Goal: Task Accomplishment & Management: Complete application form

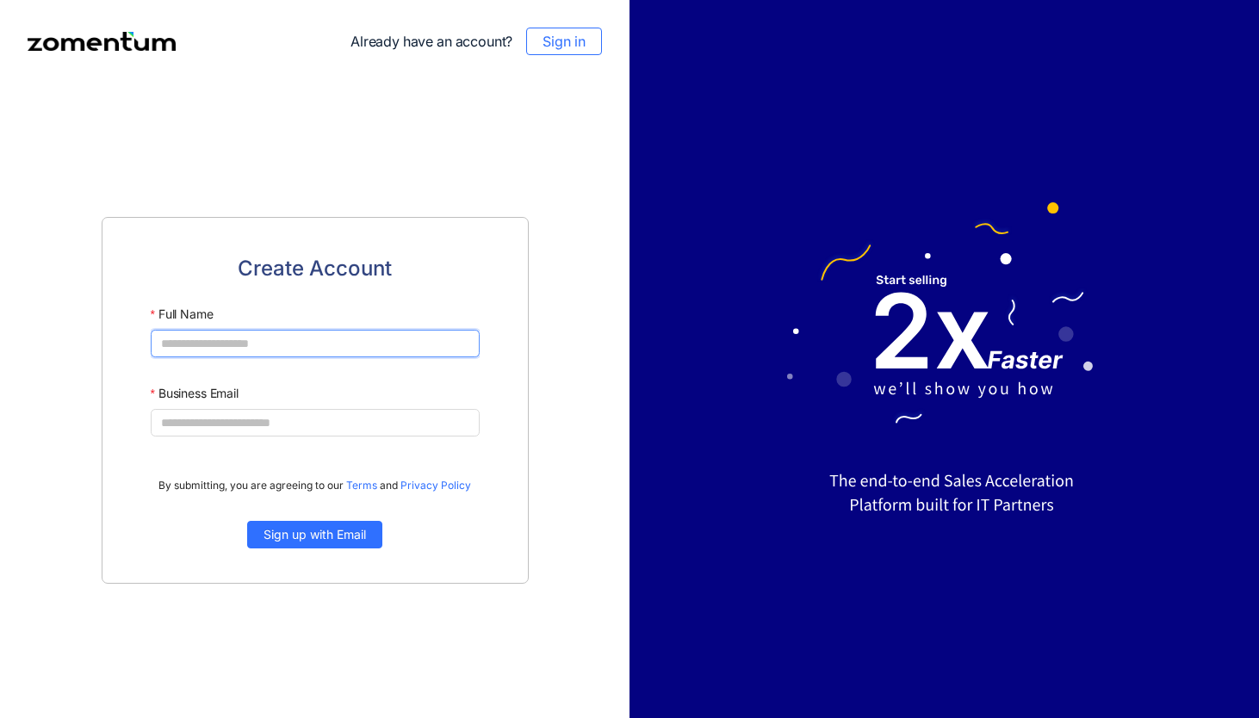
click at [193, 342] on input "Full Name" at bounding box center [315, 344] width 329 height 28
type input "**********"
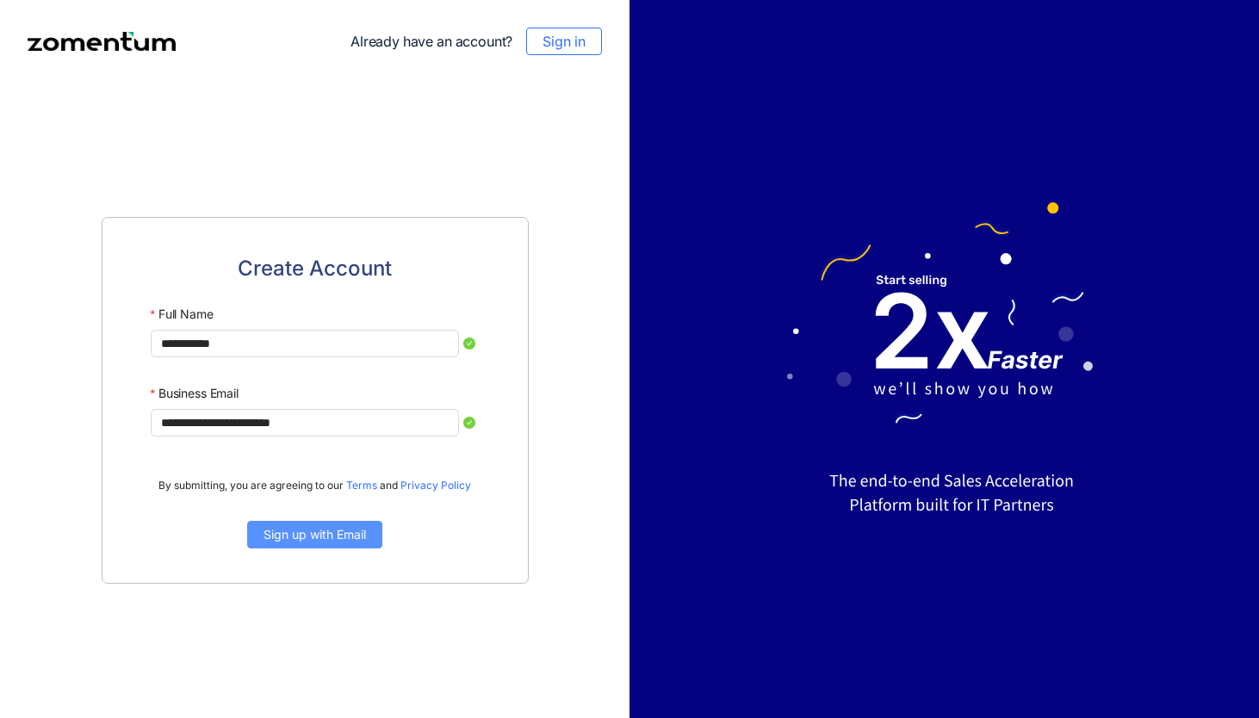
click at [304, 524] on button "Sign up with Email" at bounding box center [314, 535] width 135 height 28
